Goal: Task Accomplishment & Management: Manage account settings

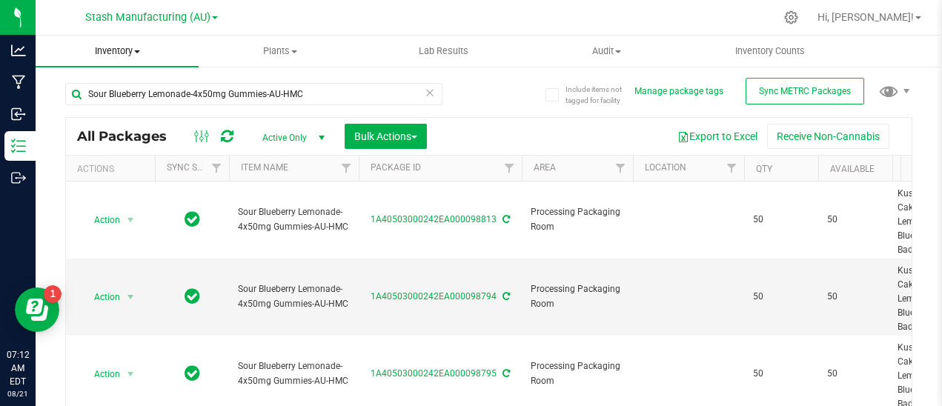
click at [136, 49] on span "Inventory" at bounding box center [117, 50] width 163 height 13
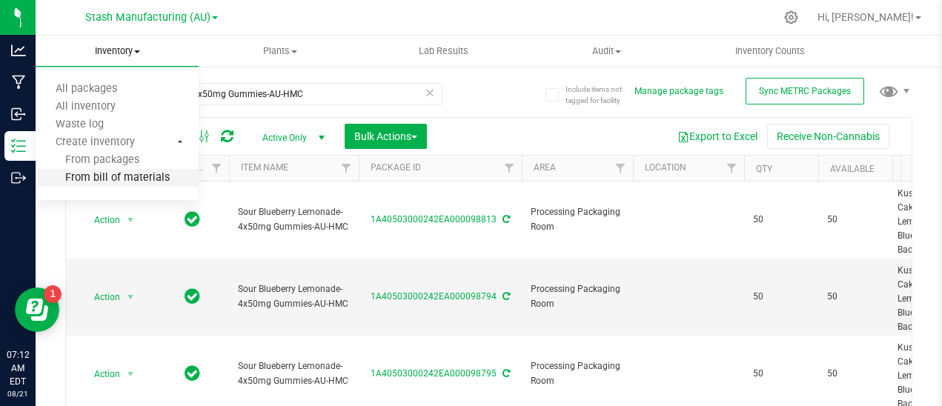
click at [150, 179] on span "From bill of materials" at bounding box center [103, 178] width 134 height 13
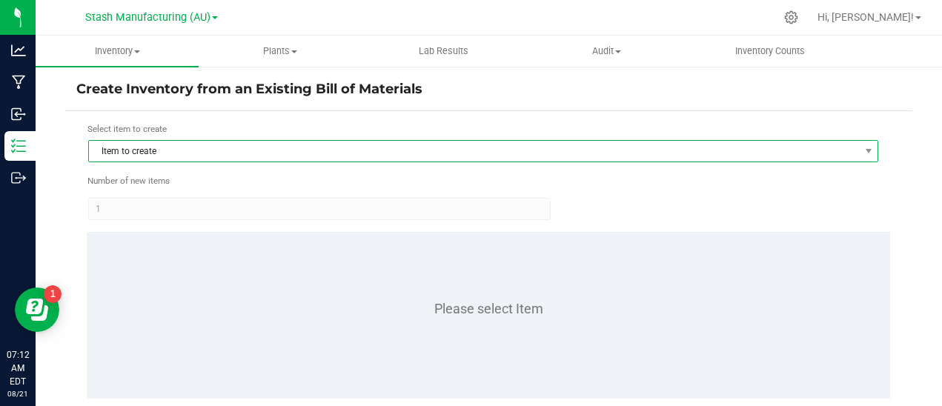
click at [173, 159] on span "Item to create" at bounding box center [474, 151] width 770 height 21
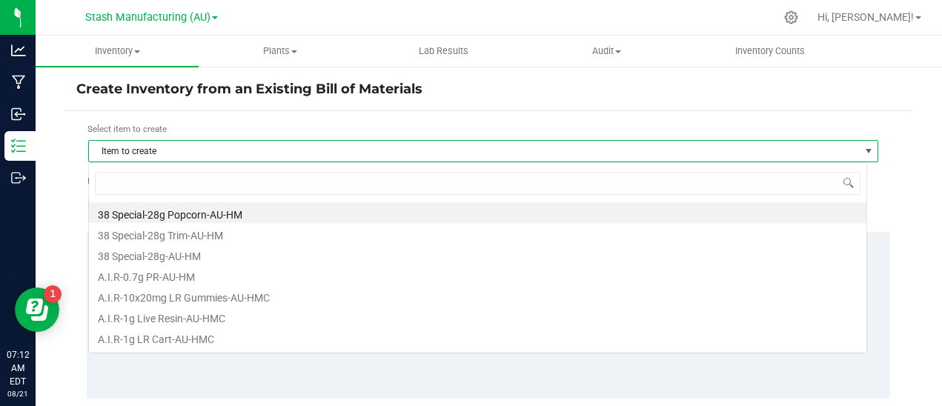
scroll to position [22, 779]
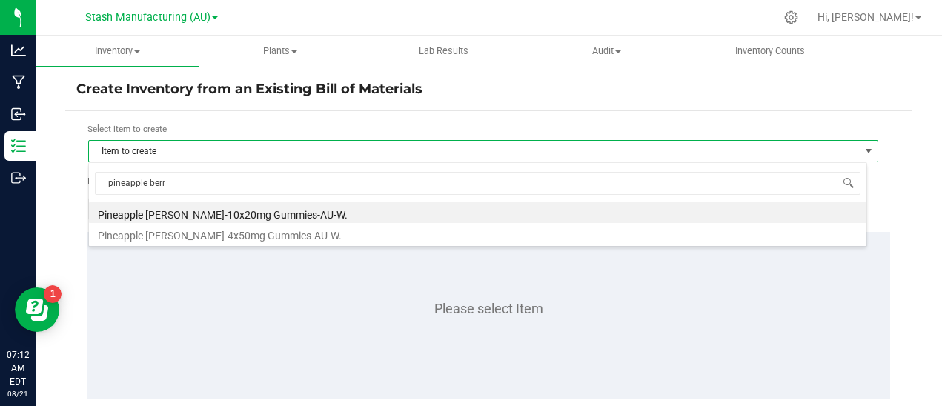
type input "pineapple [PERSON_NAME]"
click at [245, 211] on li "Pineapple [PERSON_NAME]-10x20mg Gummies-AU-W." at bounding box center [477, 212] width 777 height 21
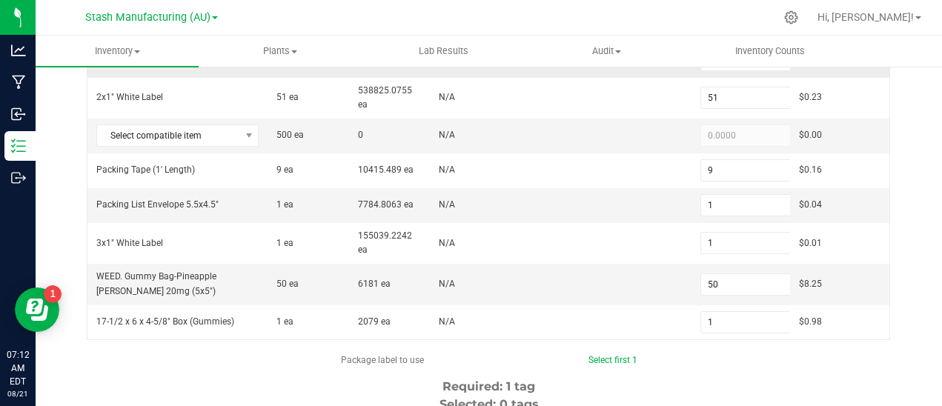
scroll to position [272, 0]
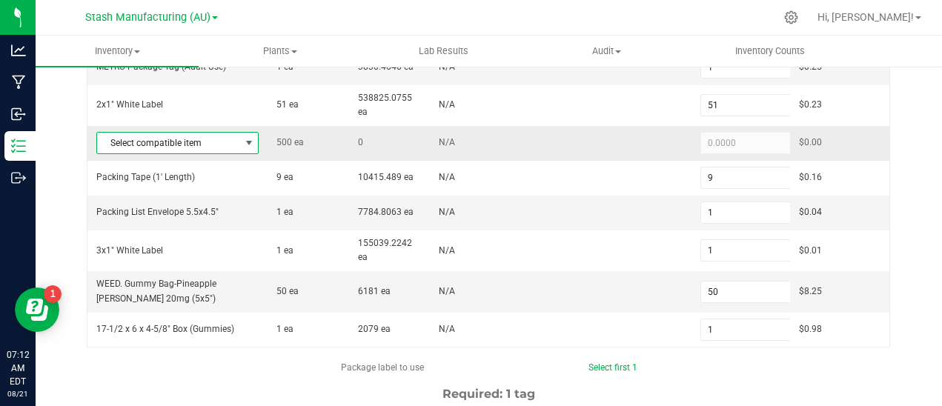
click at [247, 143] on span at bounding box center [249, 143] width 12 height 12
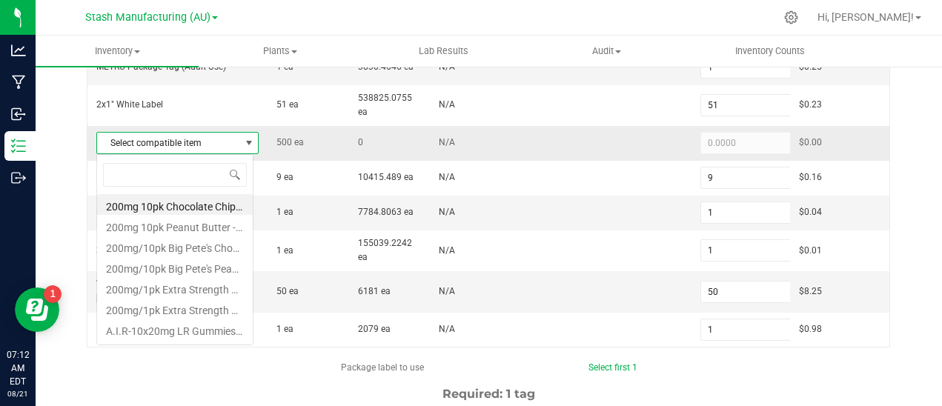
scroll to position [22, 158]
type input "pineapple"
click at [176, 243] on li "Pineapple [PERSON_NAME]-Bulk 20mg Gummies-AU-W." at bounding box center [175, 246] width 156 height 21
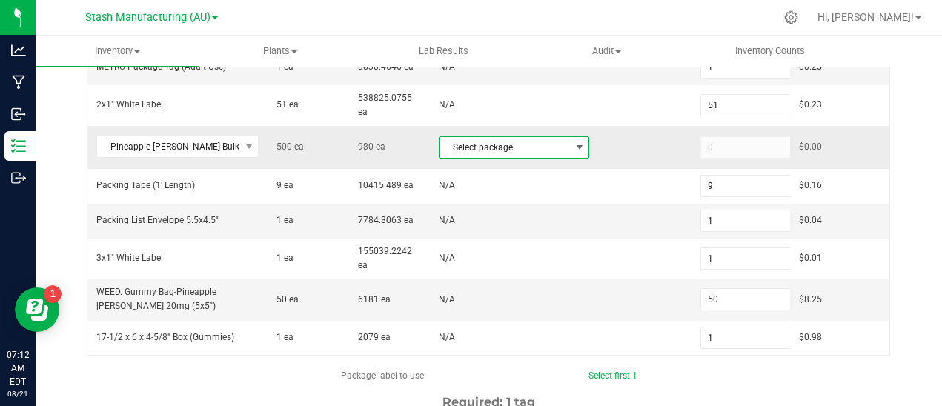
click at [573, 147] on span at bounding box center [579, 148] width 12 height 12
click at [525, 204] on li "1A40503000242EA000097428 (PB20mgWEED.[DATE])" at bounding box center [502, 208] width 144 height 21
type input "500"
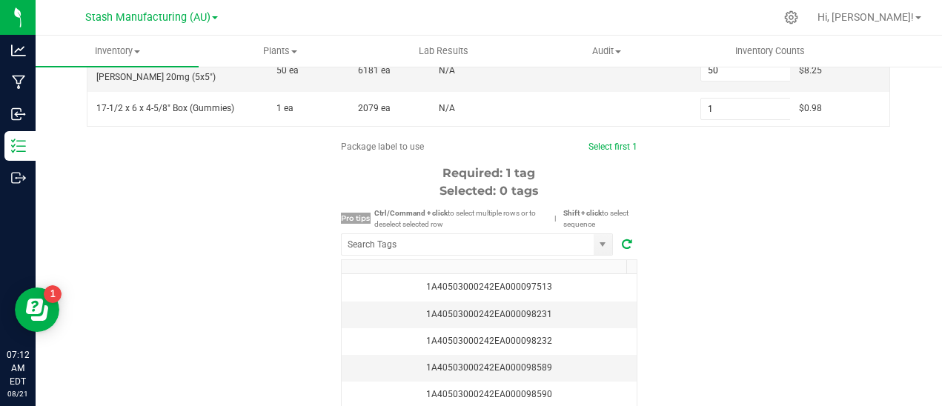
scroll to position [502, 0]
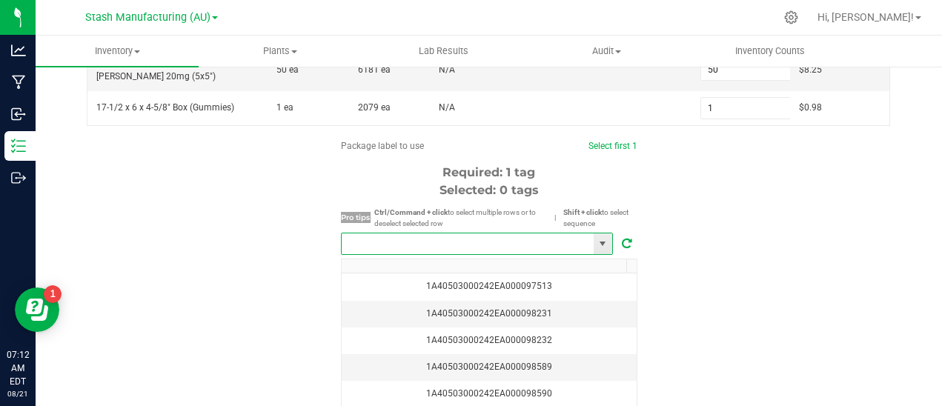
click at [469, 245] on input "NO DATA FOUND" at bounding box center [468, 243] width 252 height 21
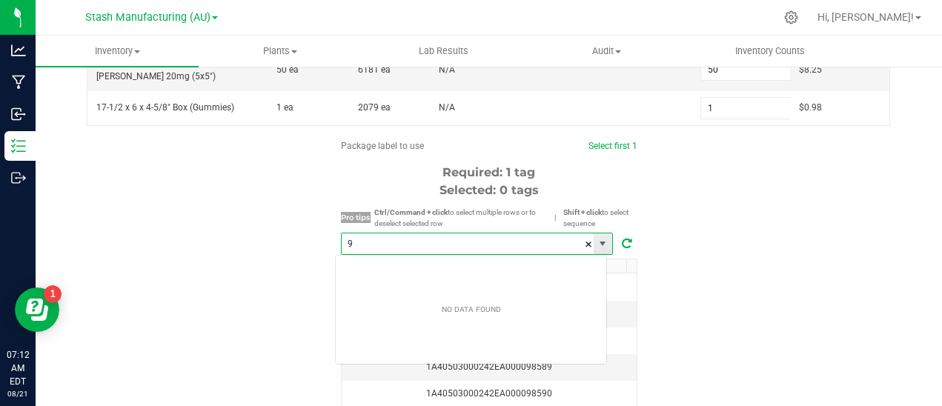
scroll to position [22, 273]
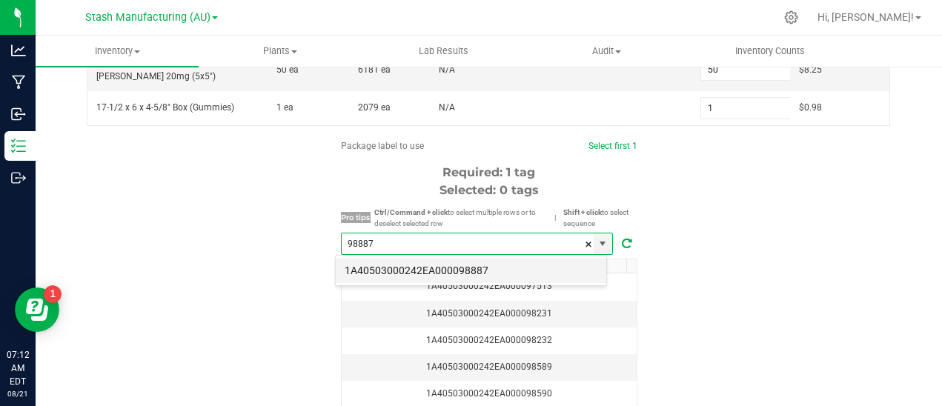
drag, startPoint x: 476, startPoint y: 257, endPoint x: 472, endPoint y: 269, distance: 12.4
click at [472, 269] on div "1A40503000242EA000098887" at bounding box center [471, 271] width 272 height 32
click at [472, 269] on li "1A40503000242EA000098887" at bounding box center [471, 270] width 270 height 25
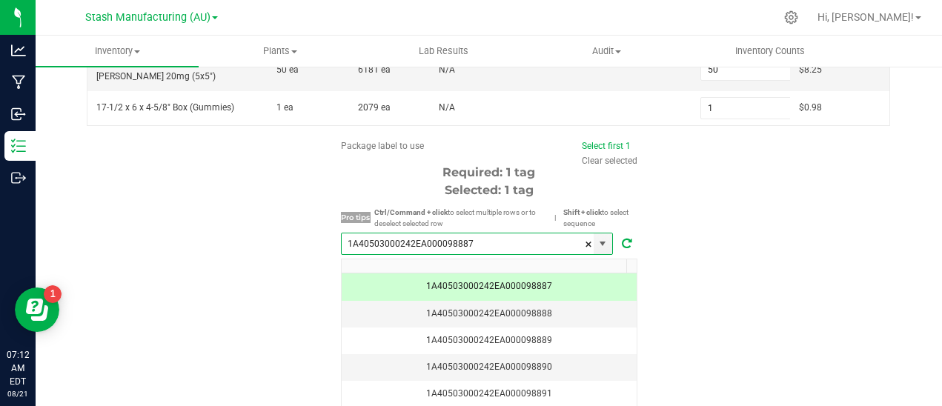
scroll to position [578, 0]
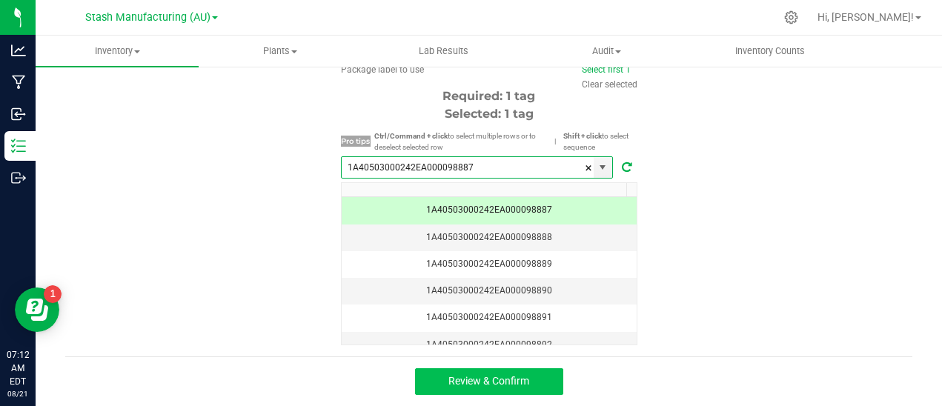
type input "1A40503000242EA000098887"
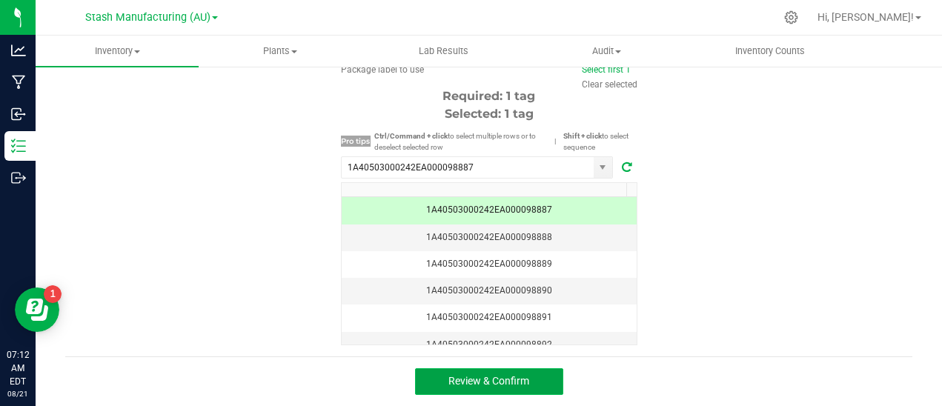
click at [502, 379] on span "Review & Confirm" at bounding box center [488, 381] width 81 height 12
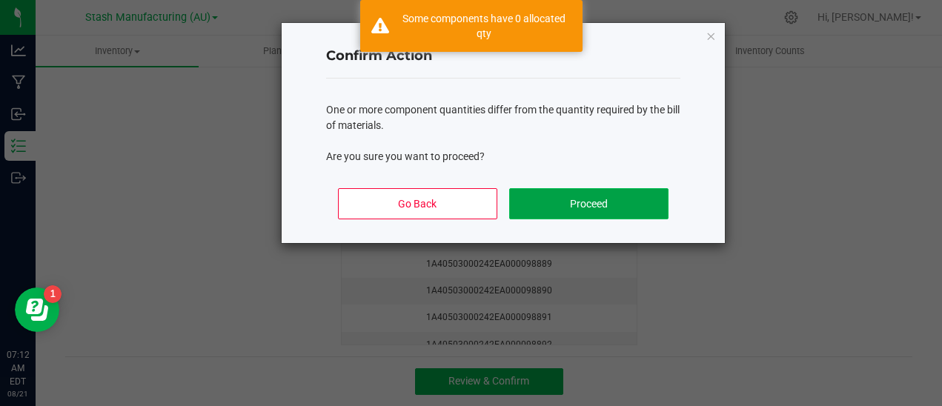
click at [584, 199] on button "Proceed" at bounding box center [588, 203] width 159 height 31
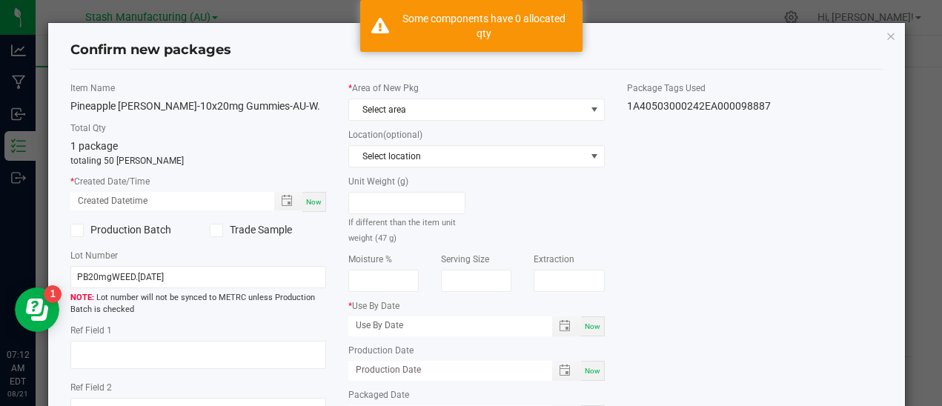
type input "[DATE]"
click at [319, 207] on div "Now" at bounding box center [314, 202] width 24 height 20
type input "[DATE] 07:13 AM"
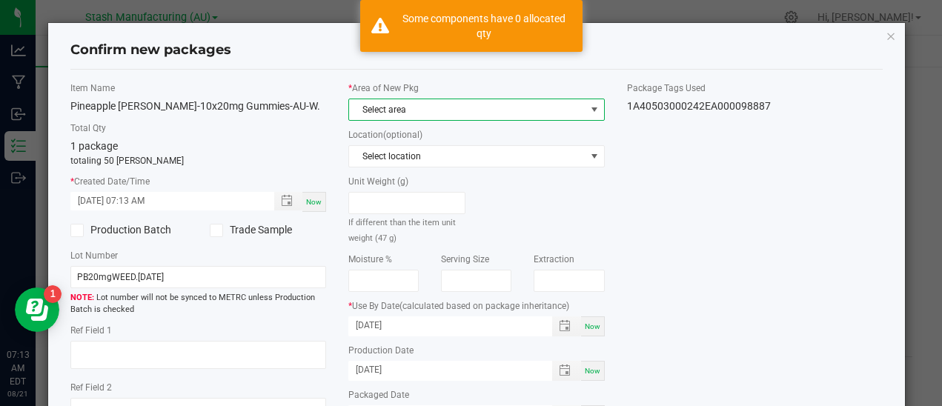
click at [588, 111] on span at bounding box center [594, 110] width 12 height 12
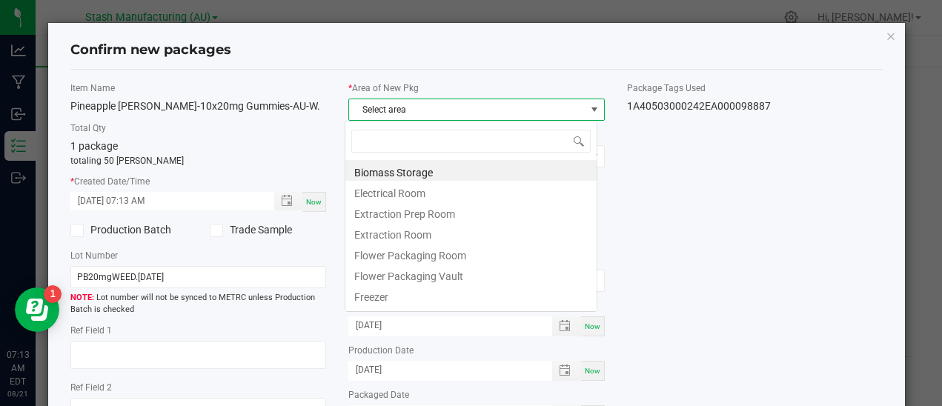
scroll to position [22, 252]
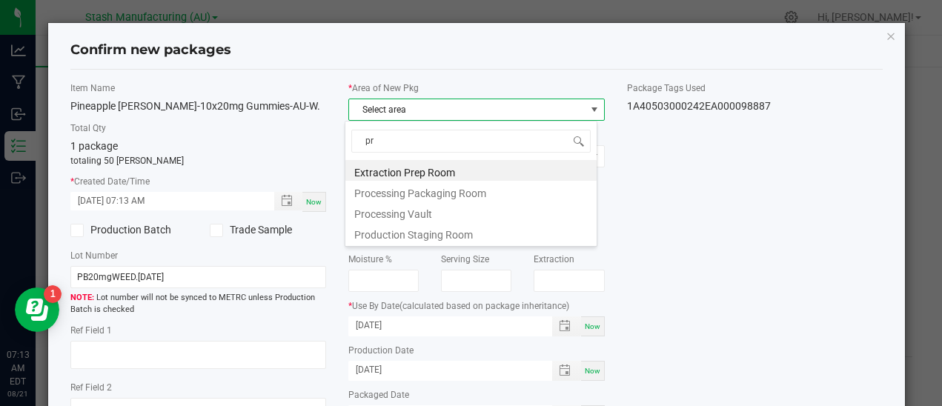
type input "pro"
click at [468, 163] on li "Processing Packaging Room" at bounding box center [470, 170] width 251 height 21
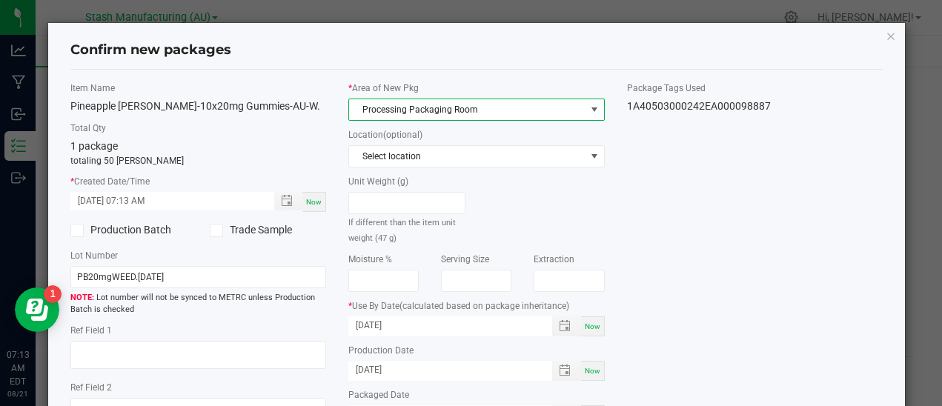
scroll to position [175, 0]
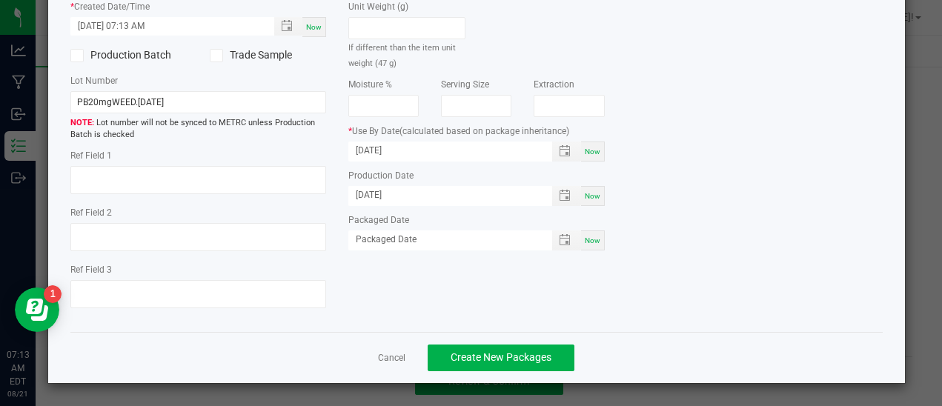
click at [585, 242] on span "Now" at bounding box center [593, 240] width 16 height 8
type input "[DATE]"
click at [510, 356] on span "Create New Packages" at bounding box center [500, 357] width 101 height 12
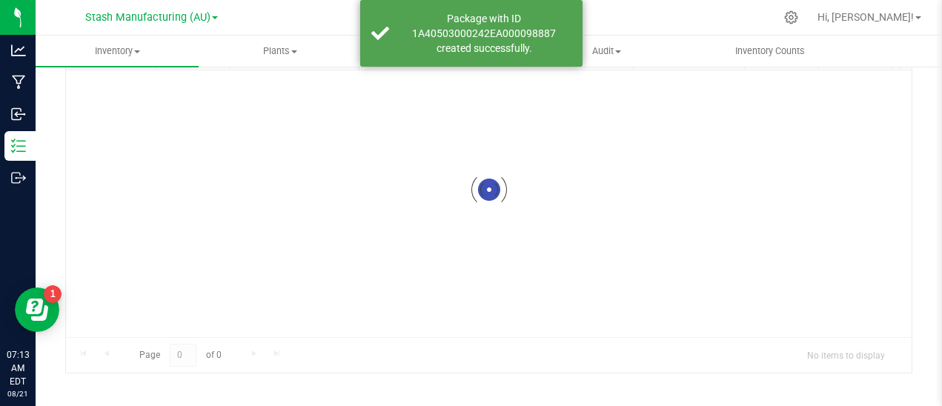
scroll to position [111, 0]
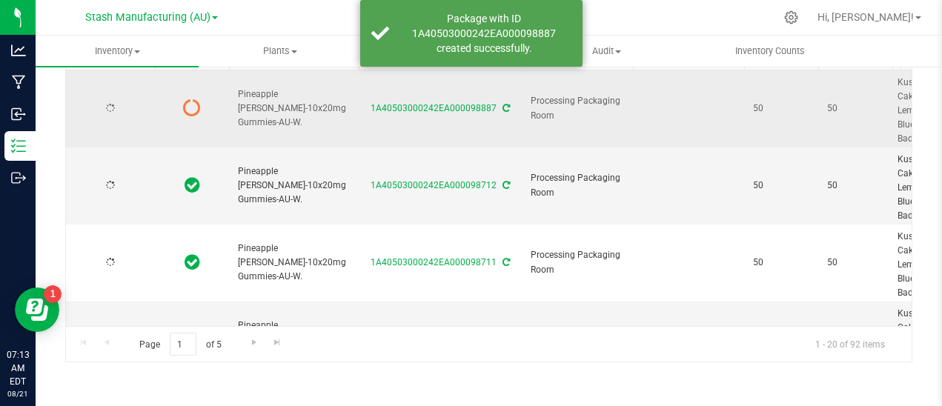
type input "[DATE]"
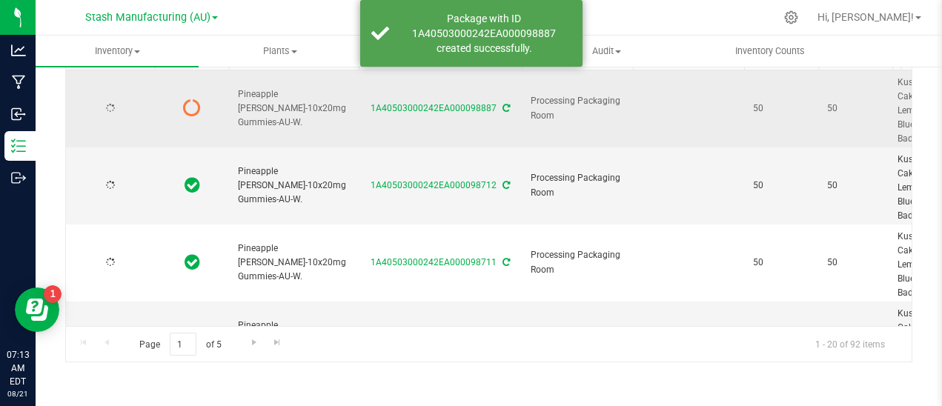
type input "[DATE]"
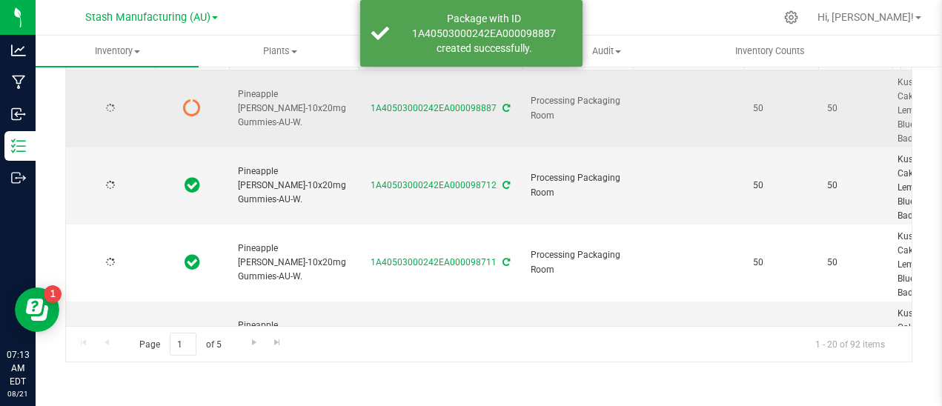
type input "[DATE]"
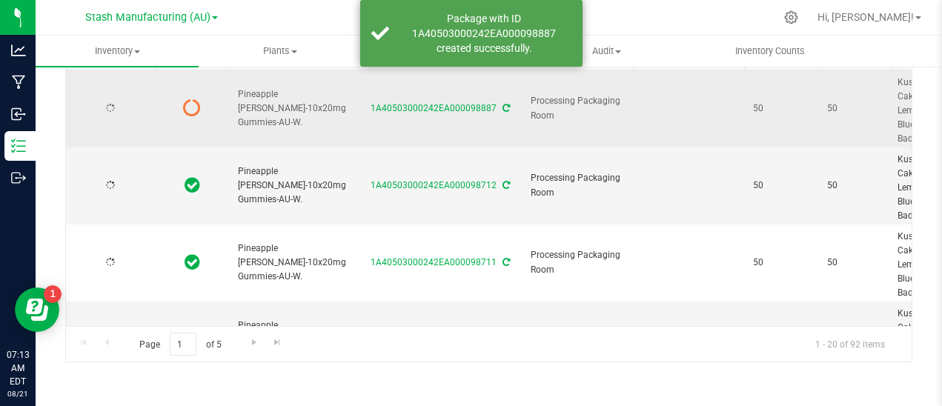
type input "[DATE]"
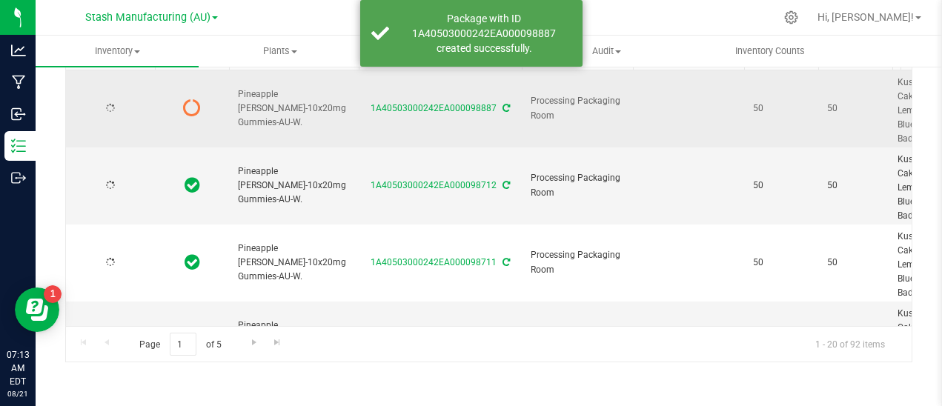
type input "[DATE]"
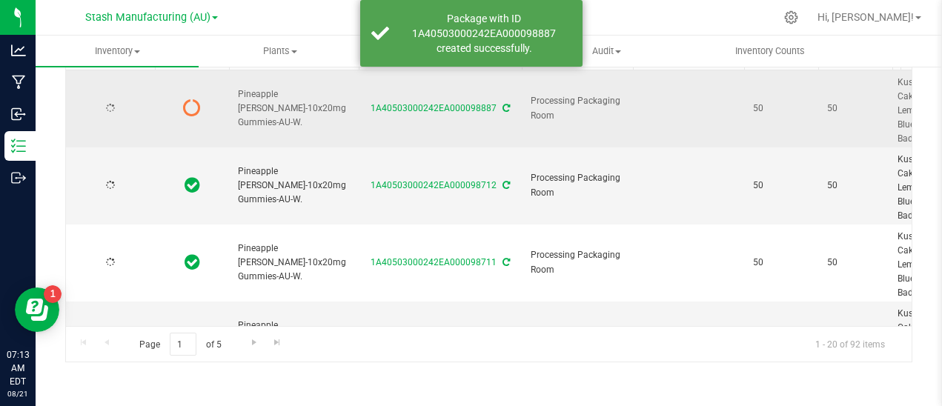
type input "[DATE]"
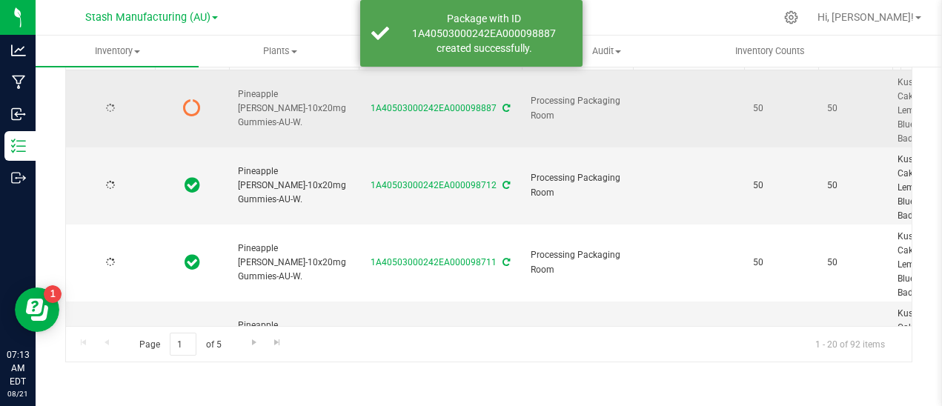
type input "[DATE]"
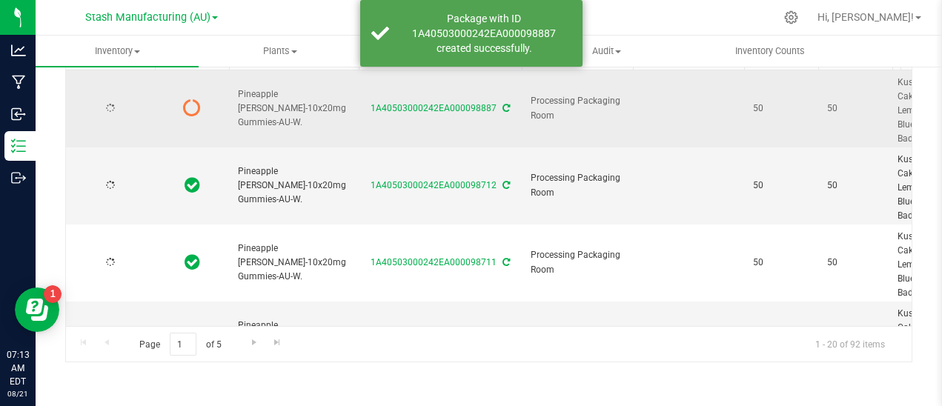
type input "[DATE]"
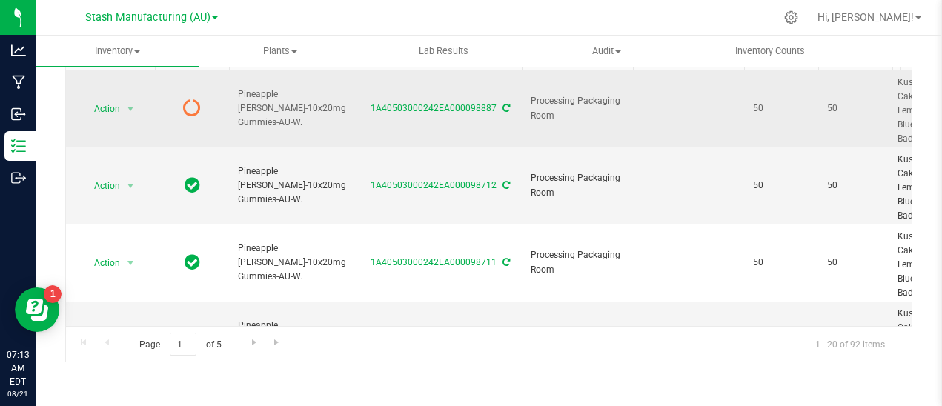
click at [505, 108] on icon at bounding box center [505, 108] width 7 height 9
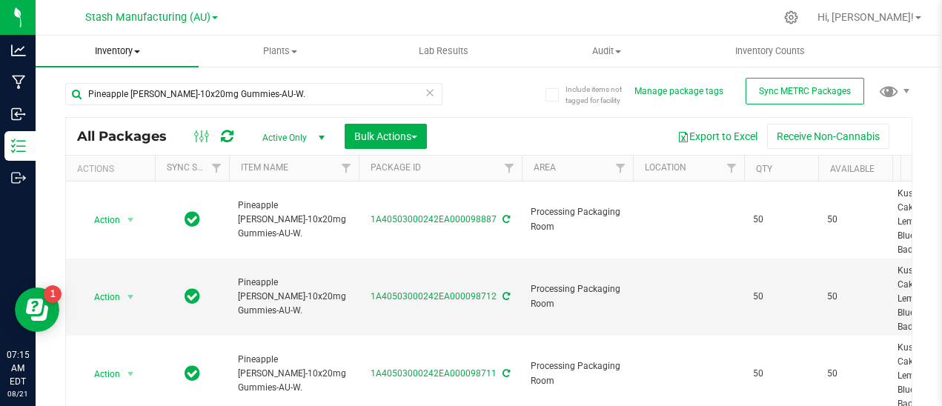
click at [136, 50] on span at bounding box center [137, 51] width 6 height 3
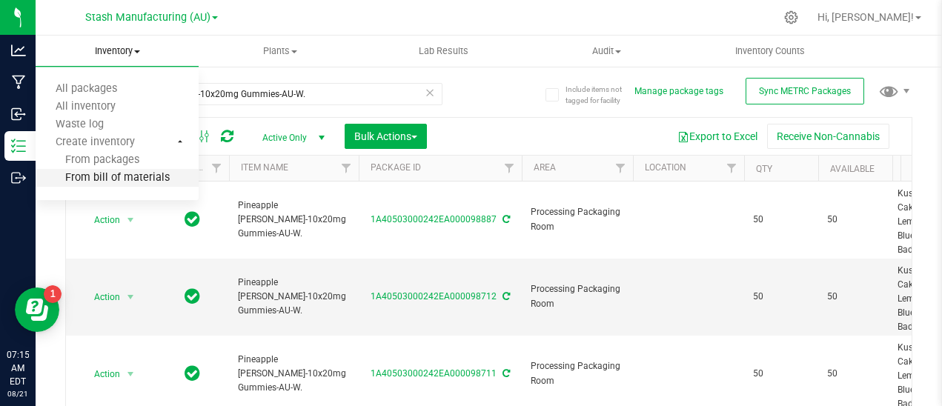
click at [115, 179] on span "From bill of materials" at bounding box center [103, 178] width 134 height 13
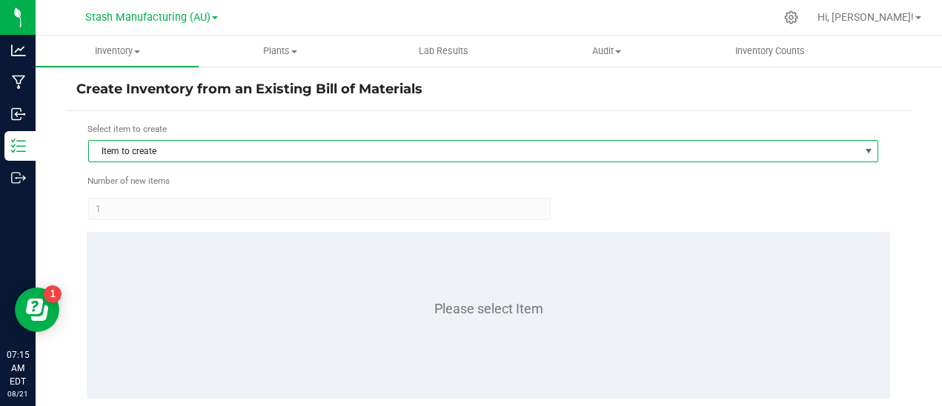
click at [199, 159] on span "Item to create" at bounding box center [474, 151] width 770 height 21
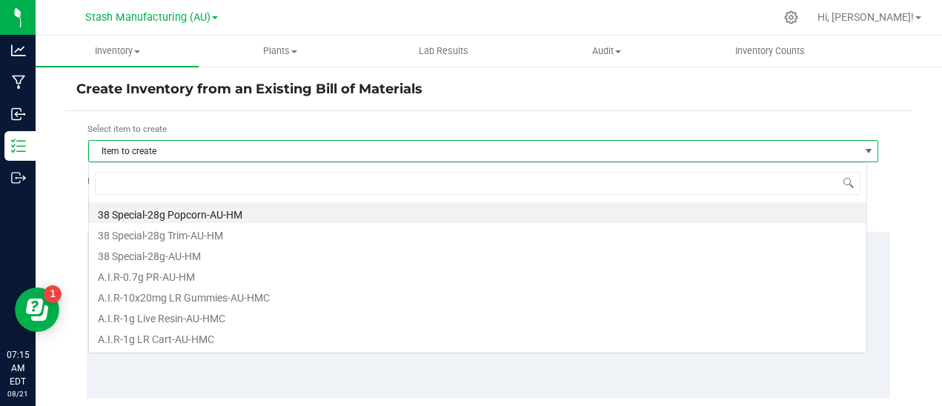
scroll to position [22, 779]
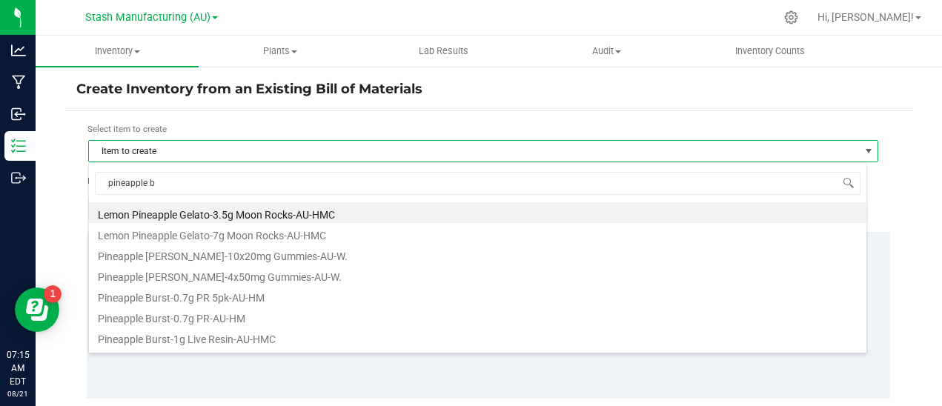
type input "pineapple be"
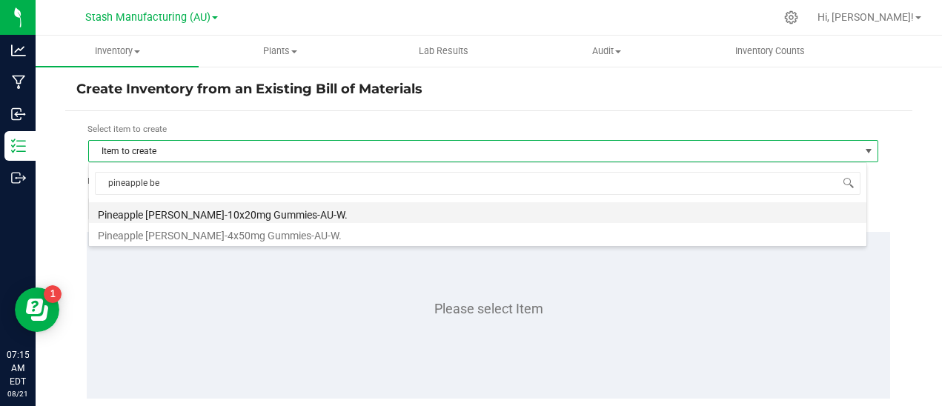
click at [211, 208] on li "Pineapple [PERSON_NAME]-10x20mg Gummies-AU-W." at bounding box center [477, 212] width 777 height 21
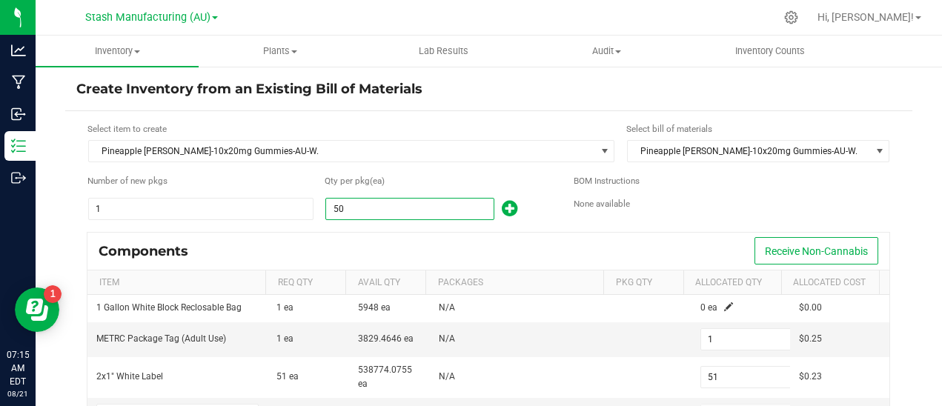
click at [346, 205] on input "50" at bounding box center [409, 209] width 167 height 21
type input "4"
type input "0"
type input "4"
type input "1"
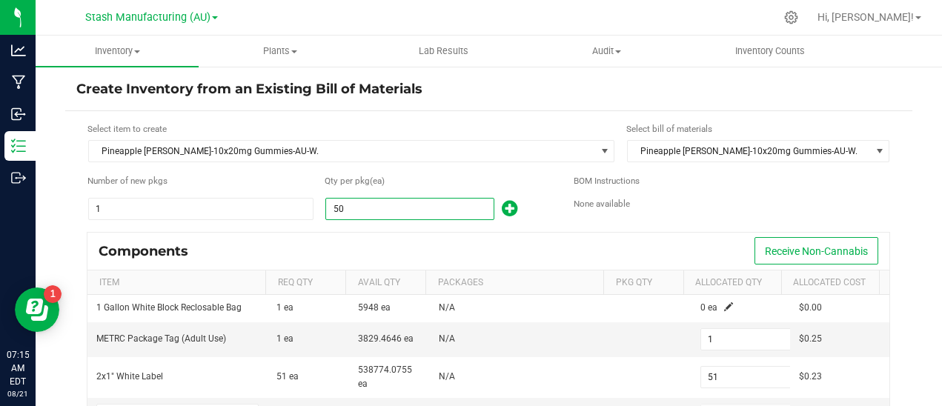
type input "0"
type input "4"
type input "0"
type input "46"
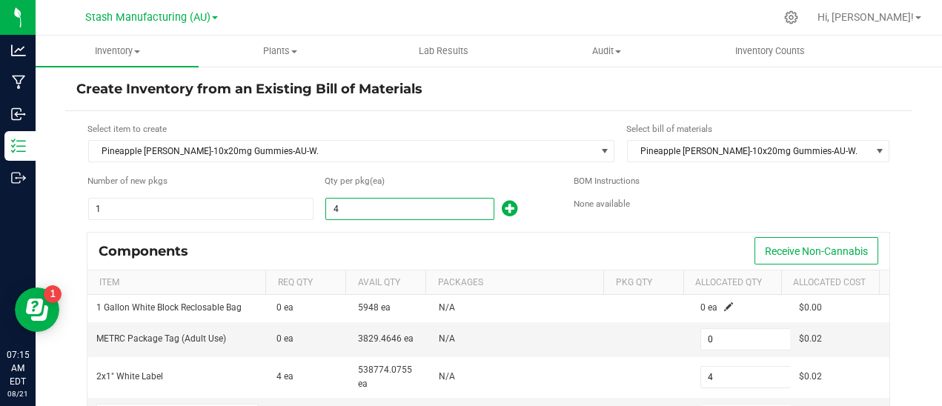
type input "1"
type input "47"
type input "8"
type input "1"
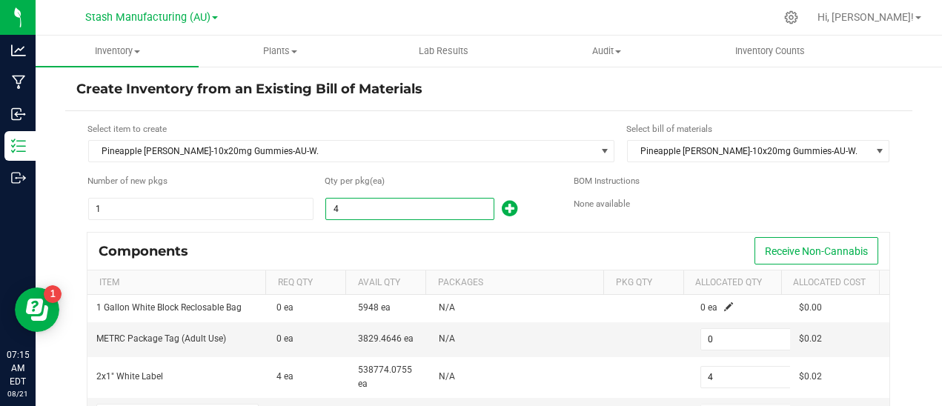
type input "46"
type input "1"
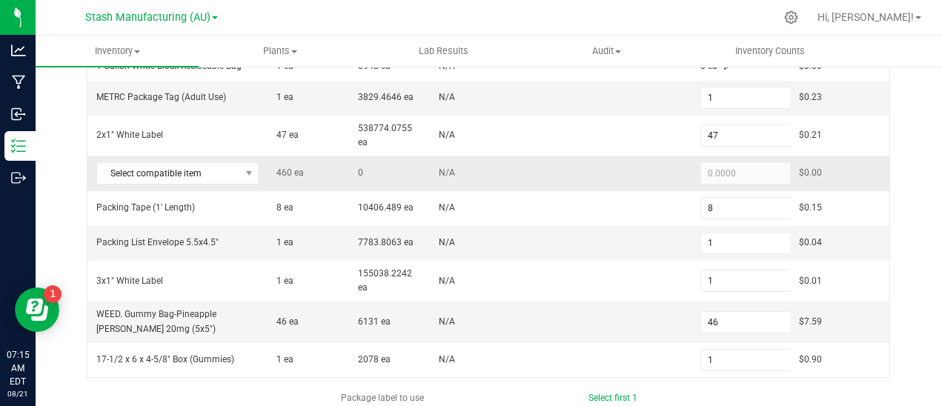
scroll to position [242, 0]
type input "46"
click at [243, 173] on span at bounding box center [249, 173] width 12 height 12
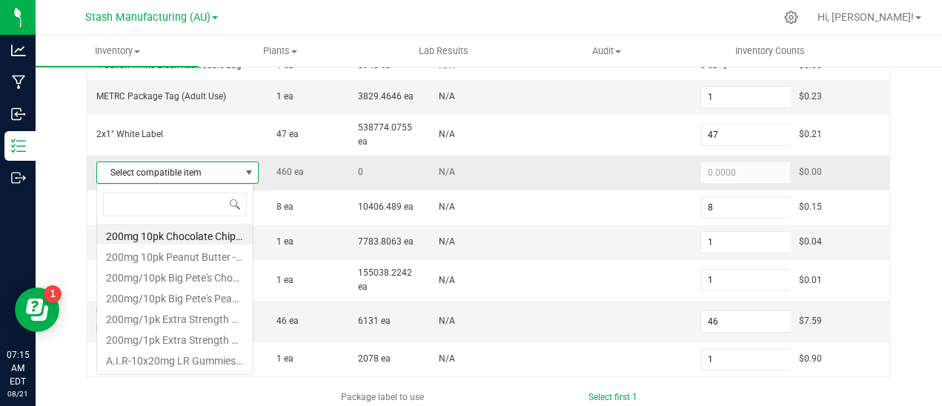
scroll to position [22, 158]
type input "pinea"
click at [209, 276] on li "Pineapple [PERSON_NAME]-Bulk 20mg Gummies-AU-W." at bounding box center [175, 275] width 156 height 21
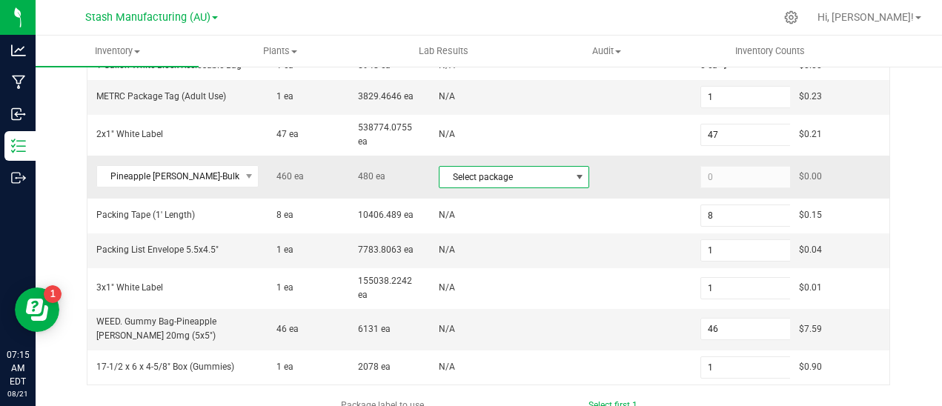
click at [573, 175] on span at bounding box center [579, 177] width 12 height 12
click at [524, 236] on li "1A40503000242EA000097428 (PB20mgWEED.[DATE])" at bounding box center [502, 237] width 144 height 21
type input "460"
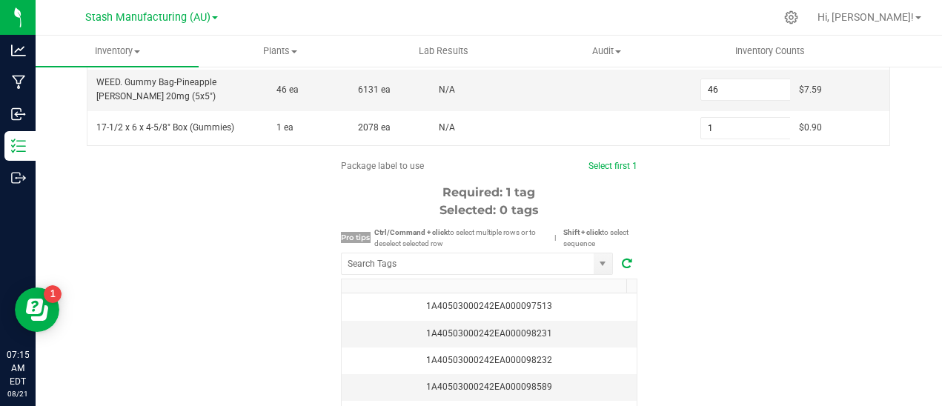
scroll to position [578, 0]
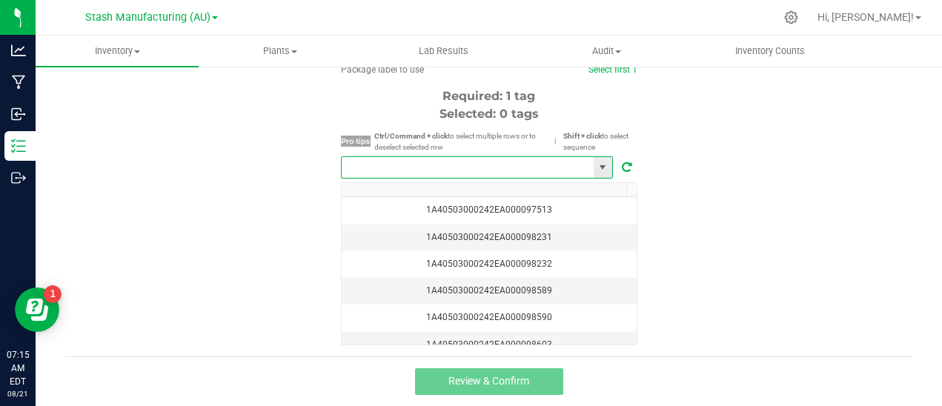
click at [477, 174] on input "NO DATA FOUND" at bounding box center [468, 167] width 252 height 21
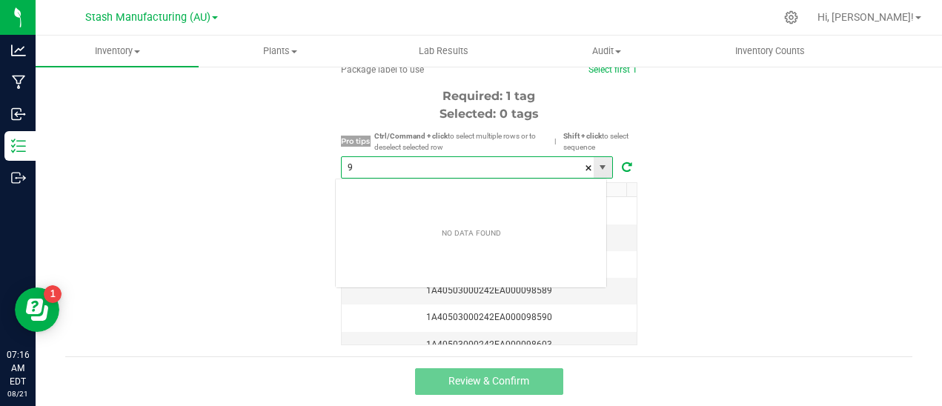
scroll to position [22, 273]
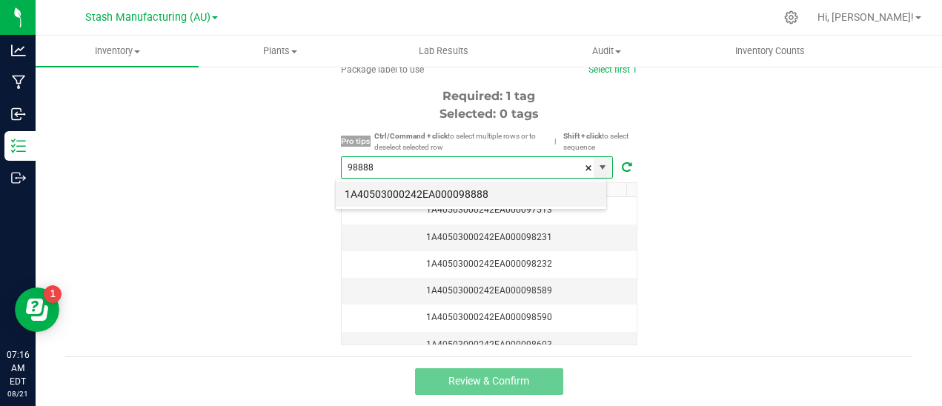
click at [456, 191] on li "1A40503000242EA000098888" at bounding box center [471, 194] width 270 height 25
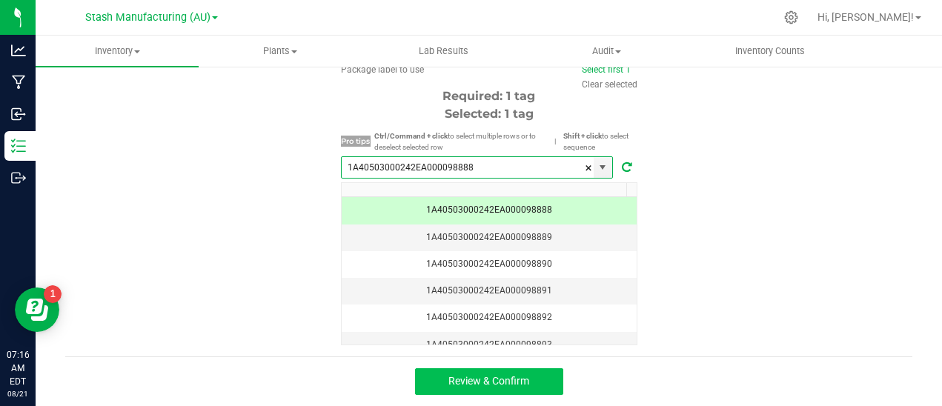
type input "1A40503000242EA000098888"
click at [496, 376] on span "Review & Confirm" at bounding box center [488, 381] width 81 height 12
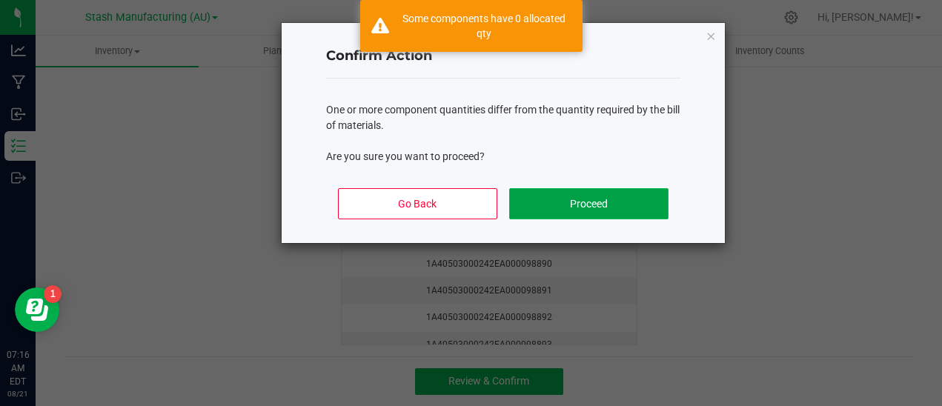
click at [585, 207] on button "Proceed" at bounding box center [588, 203] width 159 height 31
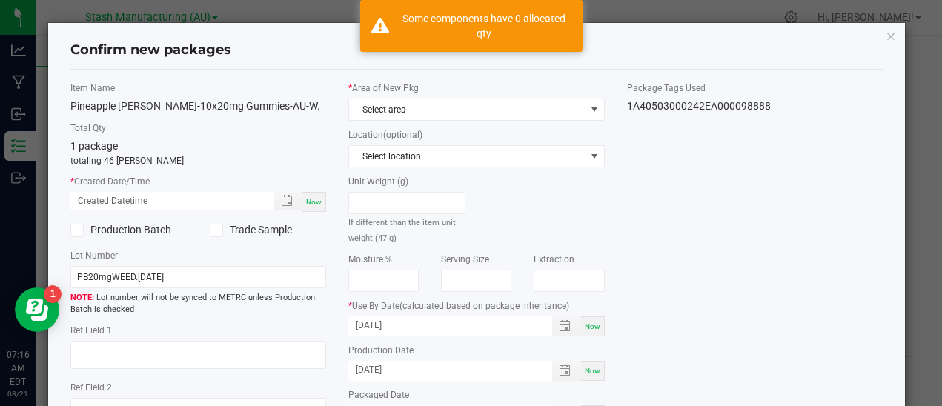
click at [308, 204] on span "Now" at bounding box center [314, 202] width 16 height 8
type input "[DATE] 07:16 AM"
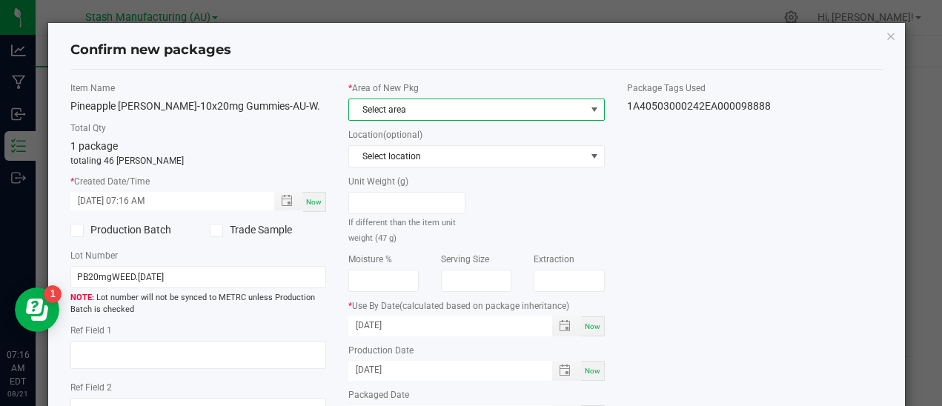
click at [588, 99] on span at bounding box center [594, 109] width 19 height 21
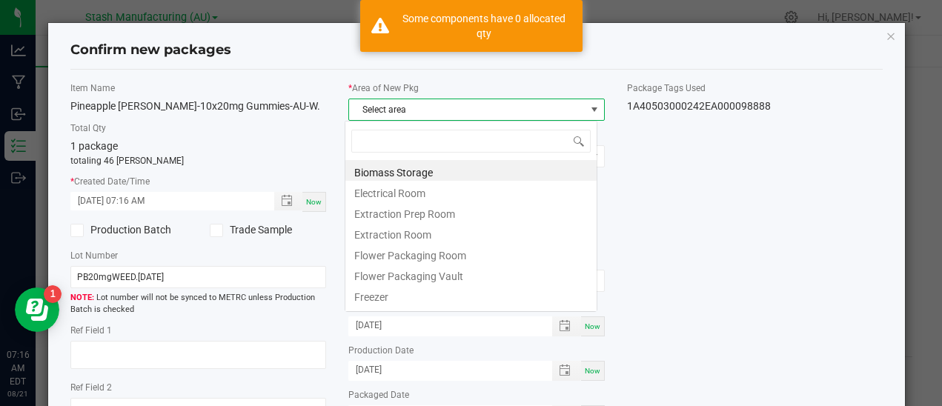
scroll to position [22, 252]
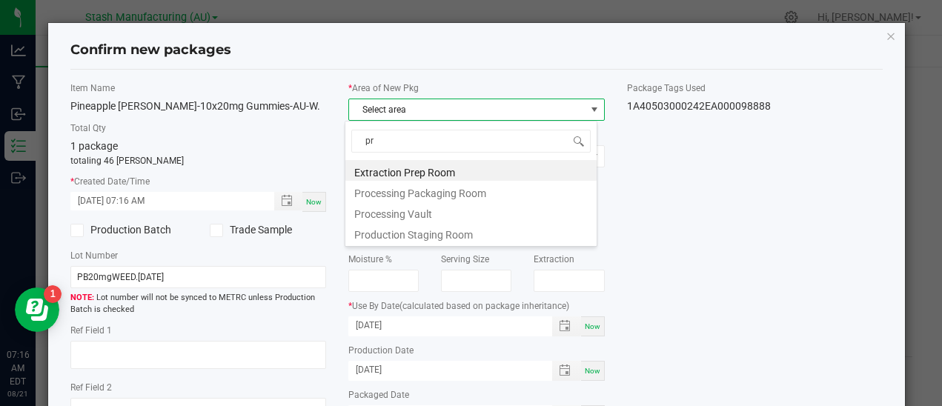
type input "pro"
click at [449, 168] on li "Processing Packaging Room" at bounding box center [470, 170] width 251 height 21
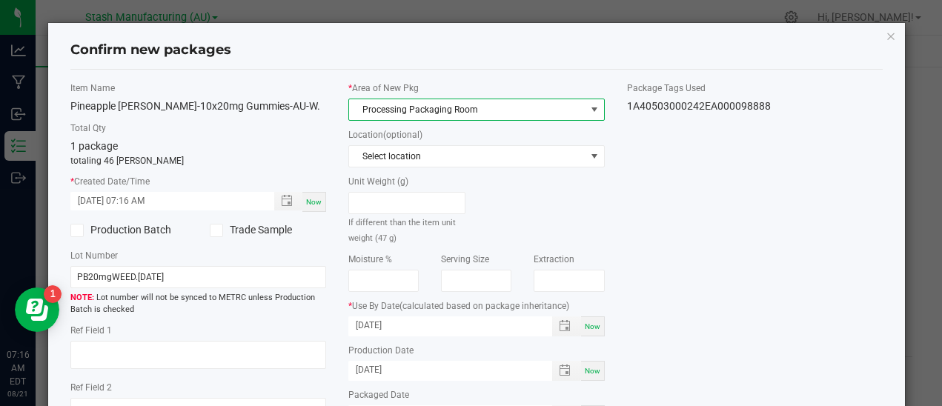
scroll to position [175, 0]
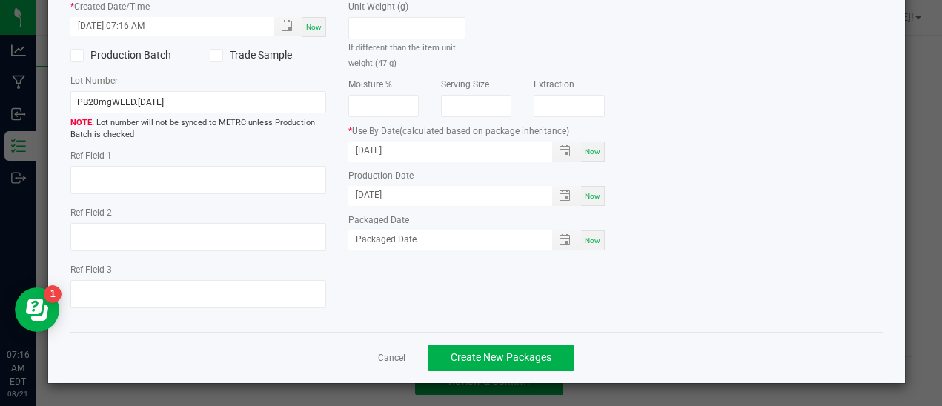
click at [586, 247] on div "Now" at bounding box center [593, 240] width 24 height 20
type input "[DATE]"
click at [493, 355] on span "Create New Packages" at bounding box center [500, 357] width 101 height 12
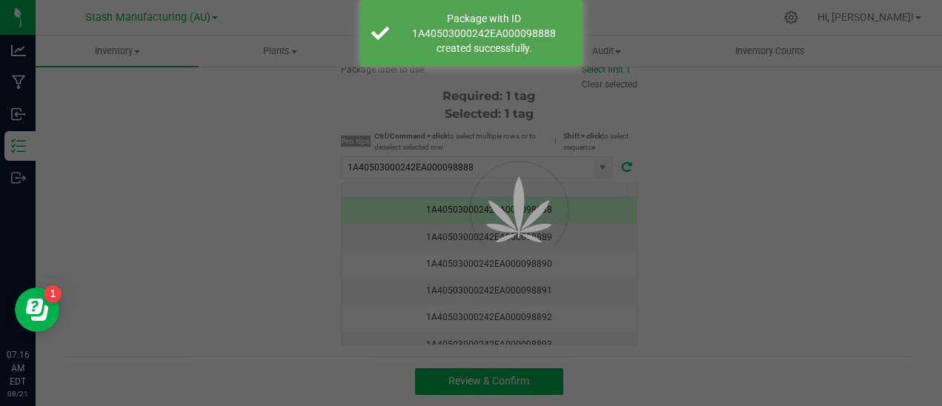
scroll to position [111, 0]
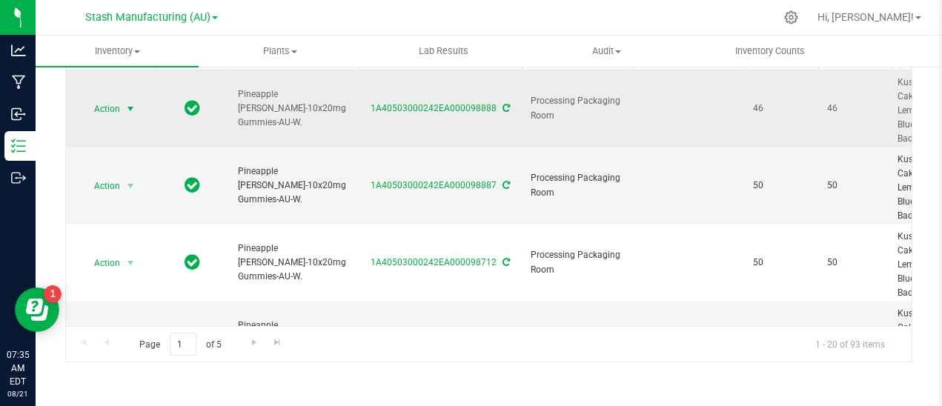
click at [131, 108] on span "select" at bounding box center [130, 109] width 12 height 12
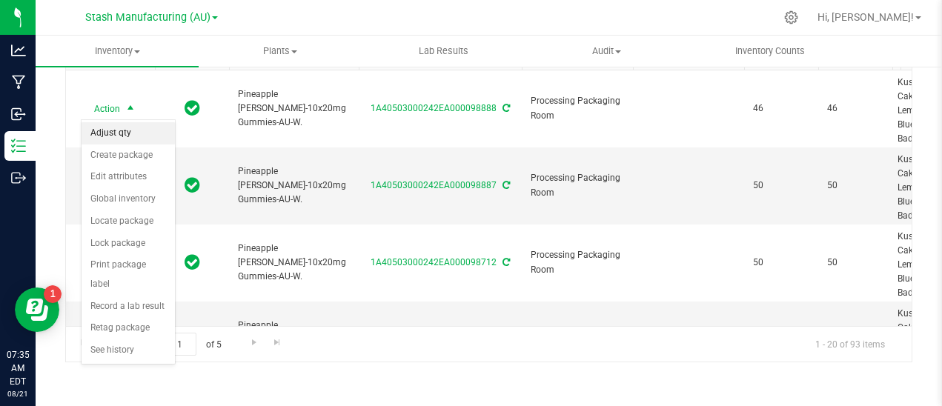
click at [122, 131] on li "Adjust qty" at bounding box center [128, 133] width 93 height 22
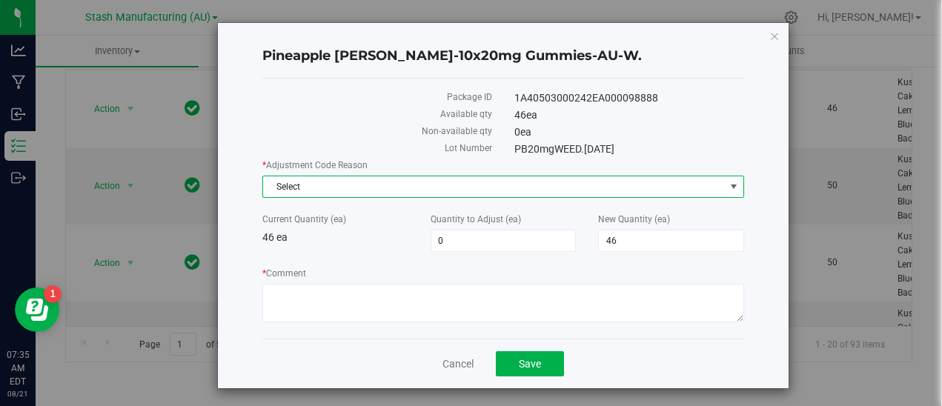
click at [311, 178] on span "Select" at bounding box center [494, 186] width 462 height 21
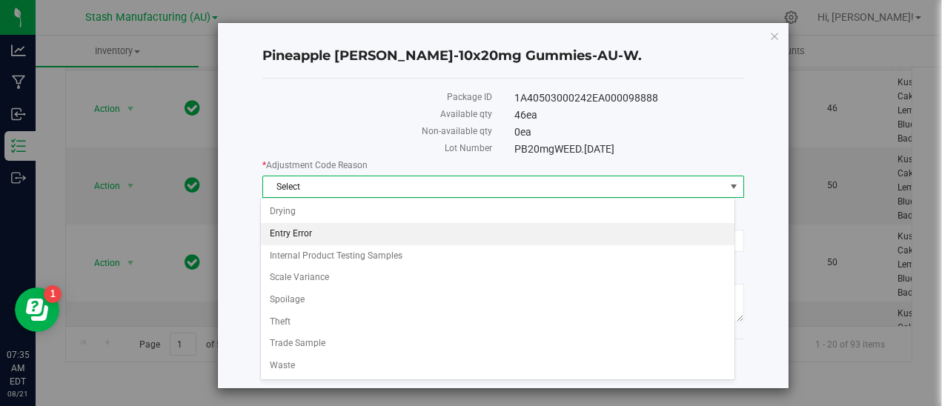
click at [309, 233] on li "Entry Error" at bounding box center [497, 234] width 473 height 22
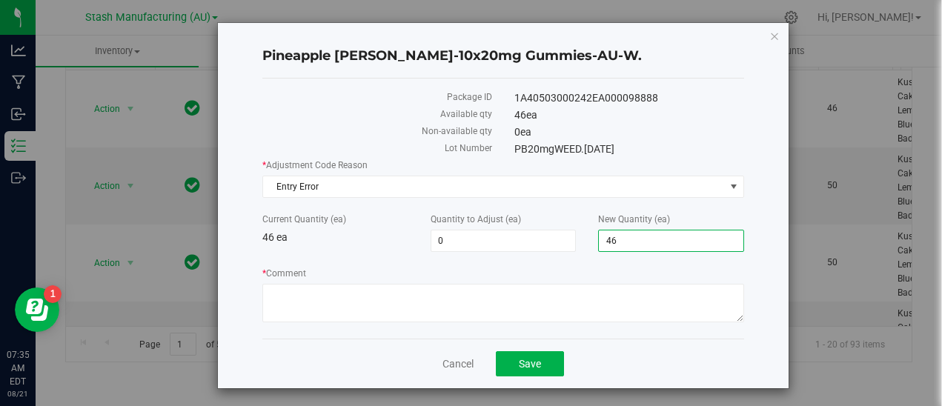
click at [624, 239] on span "46 46" at bounding box center [671, 241] width 146 height 22
type input "47"
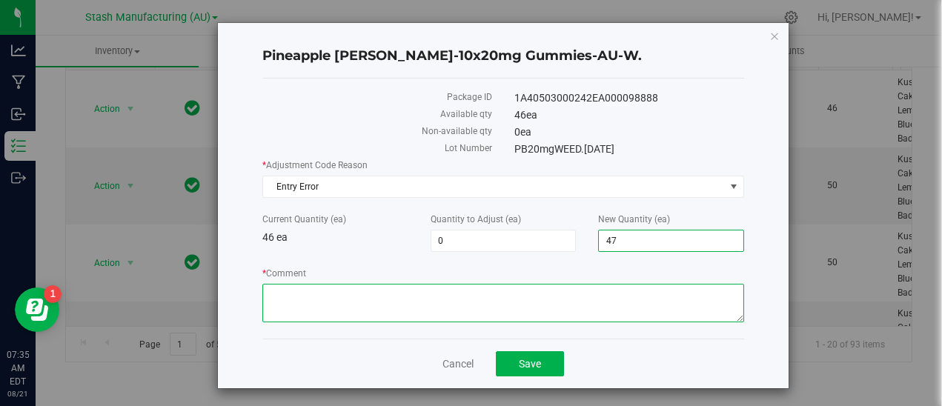
type input "1"
type input "47"
click at [373, 295] on textarea "* Comment" at bounding box center [503, 303] width 482 height 39
type textarea "Miscount"
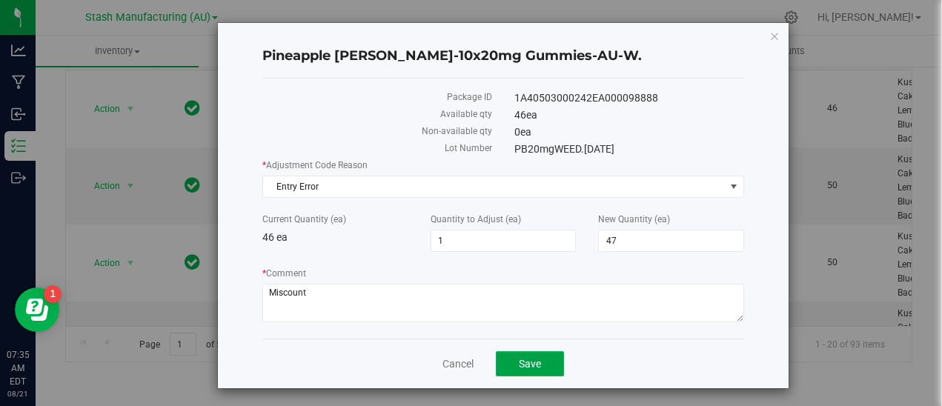
click at [537, 372] on button "Save" at bounding box center [530, 363] width 68 height 25
